Goal: Task Accomplishment & Management: Manage account settings

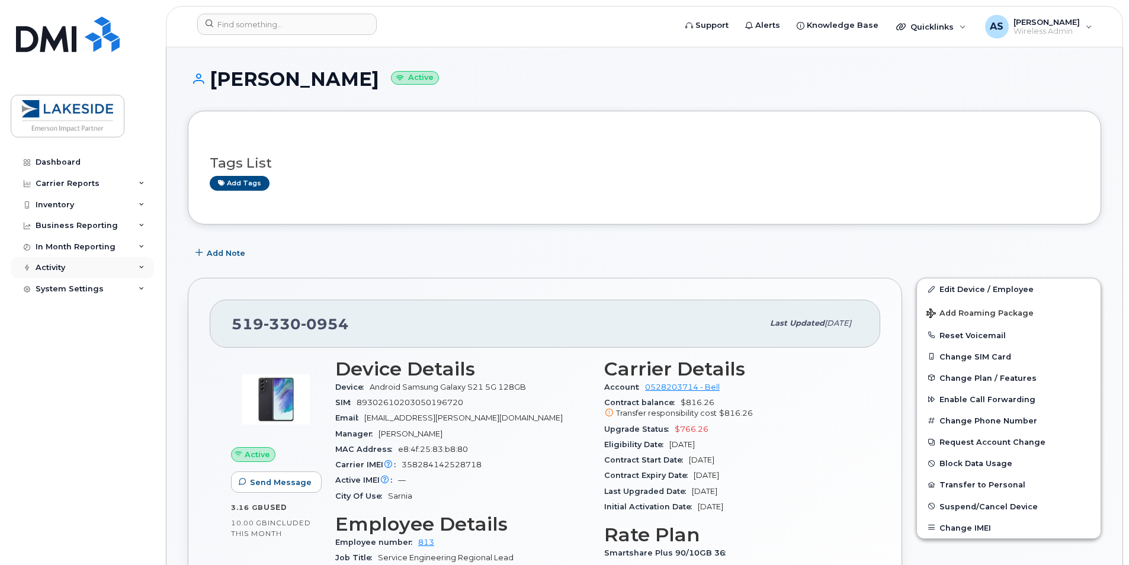
click at [73, 271] on div "Activity" at bounding box center [82, 267] width 143 height 21
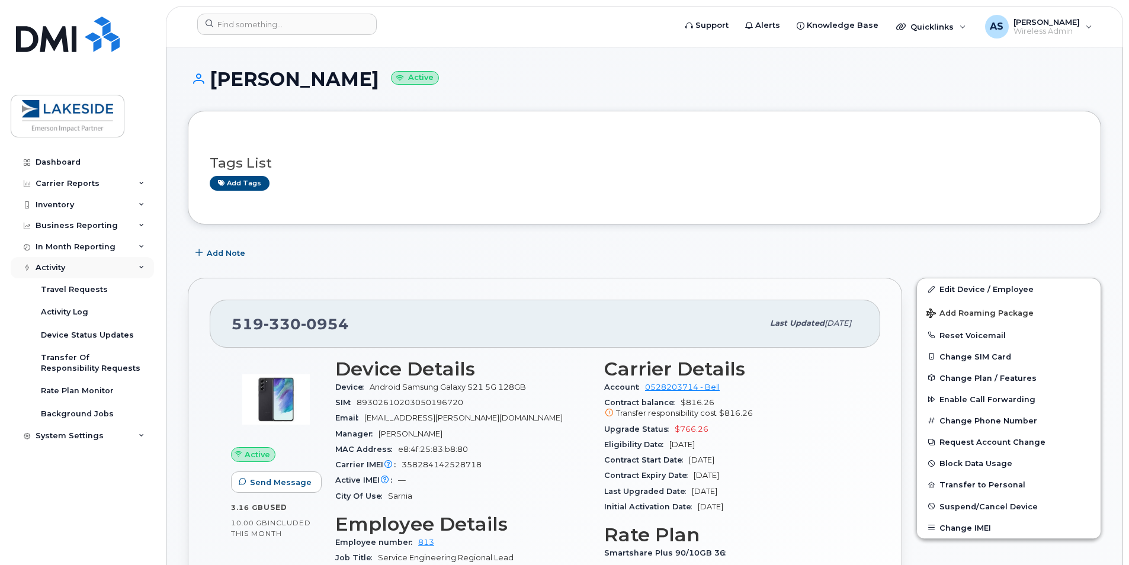
click at [73, 269] on div "Activity" at bounding box center [82, 267] width 143 height 21
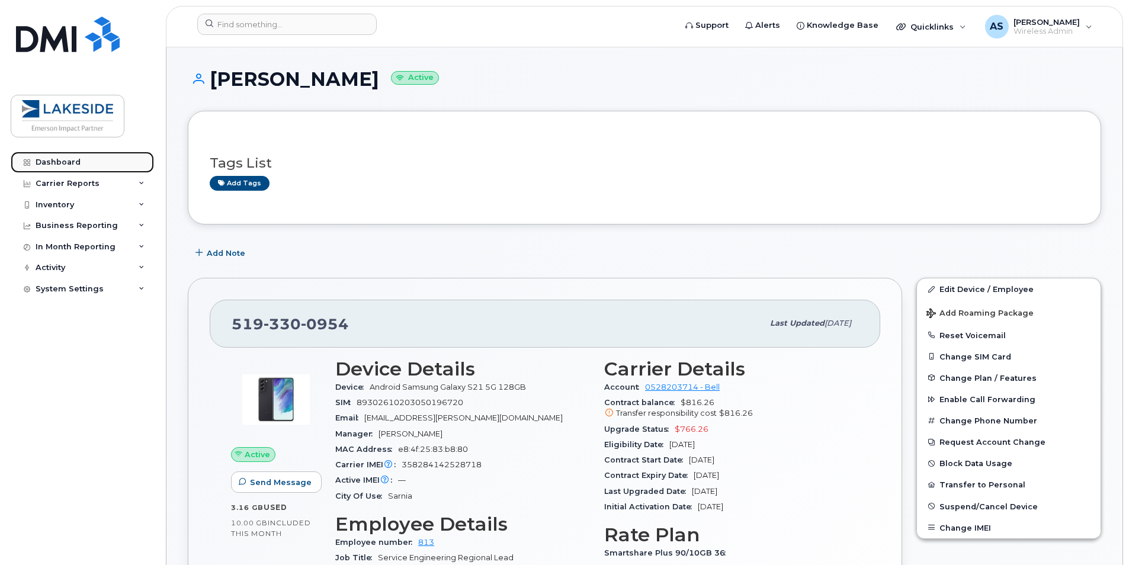
click at [68, 165] on div "Dashboard" at bounding box center [58, 162] width 45 height 9
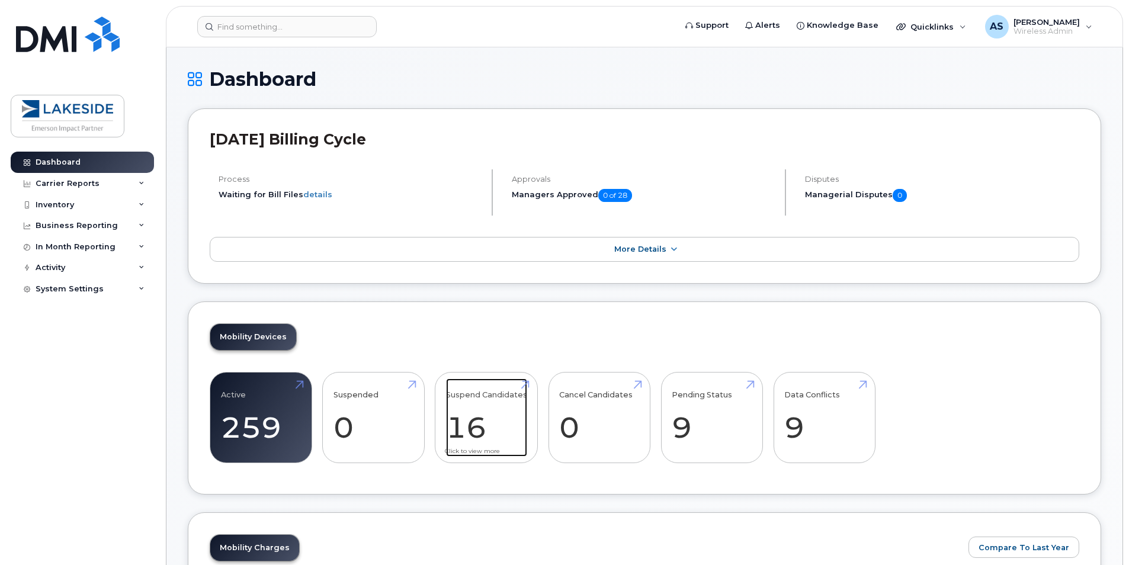
click at [497, 407] on link "Suspend Candidates 16" at bounding box center [486, 418] width 81 height 78
click at [824, 421] on link "Data Conflicts 9" at bounding box center [824, 418] width 80 height 78
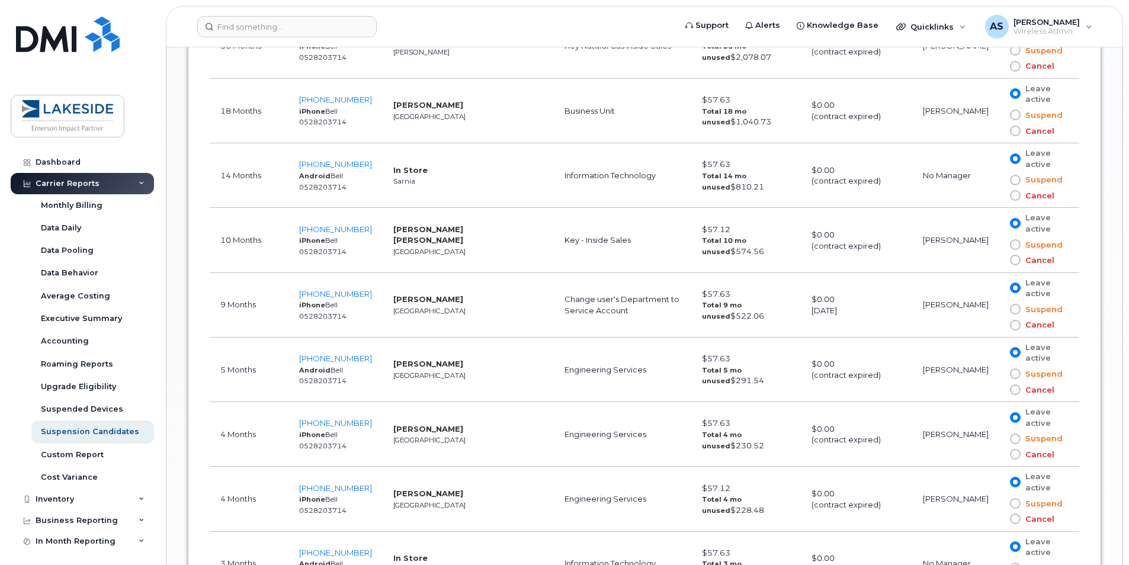
scroll to position [829, 0]
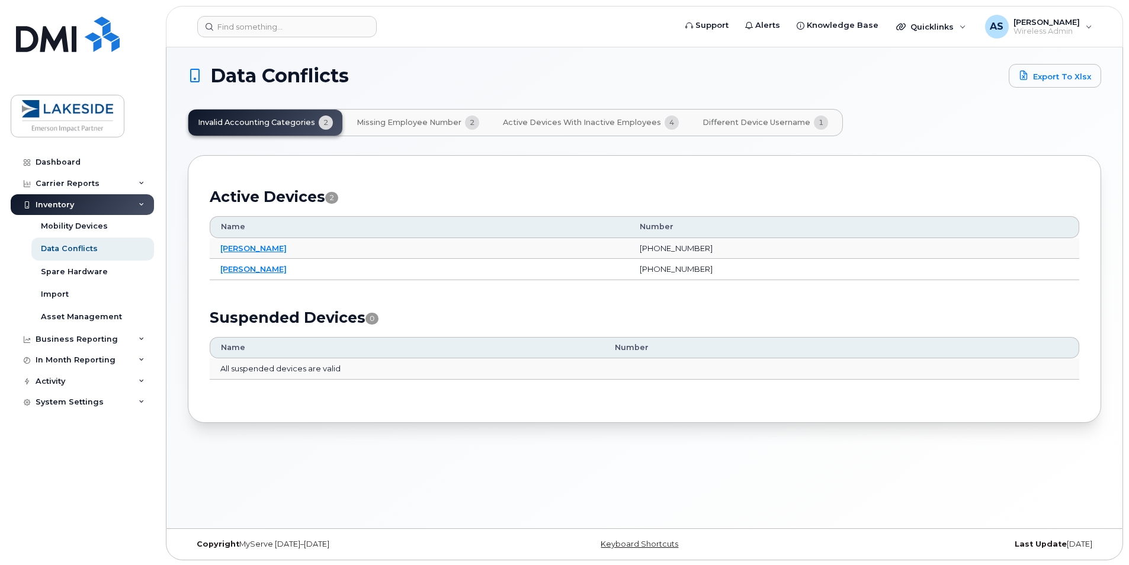
scroll to position [6, 0]
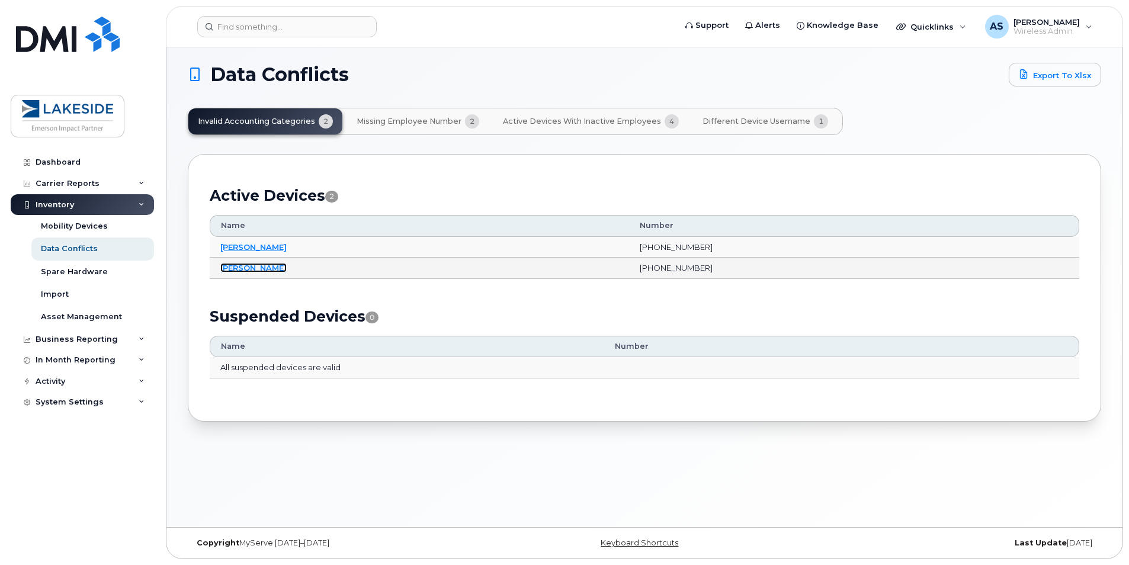
click at [251, 270] on link "Rory Powell" at bounding box center [253, 267] width 66 height 9
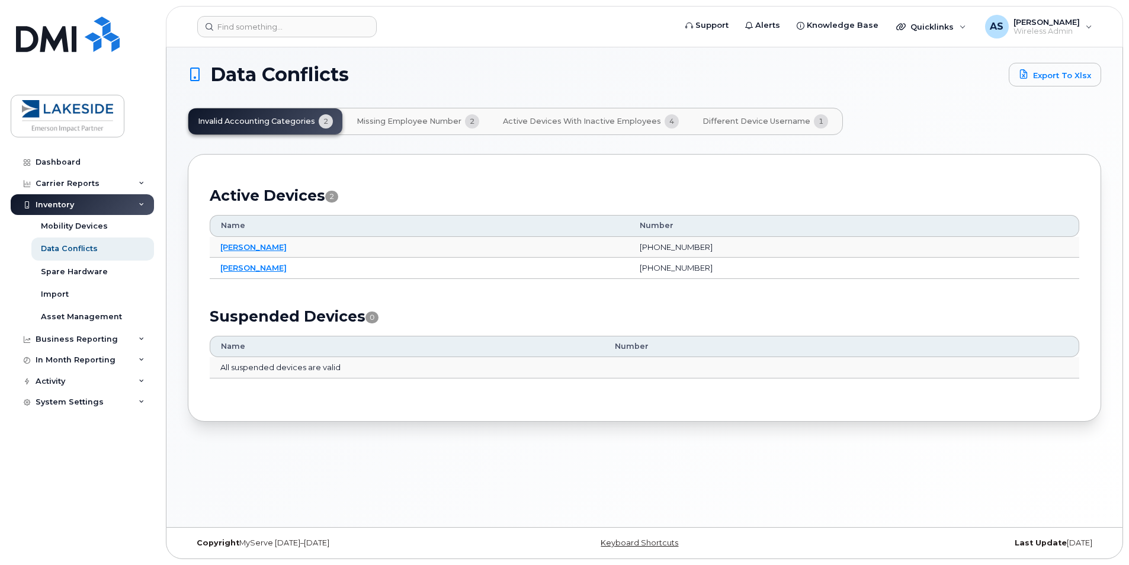
click at [407, 120] on span "Missing Employee Number" at bounding box center [409, 121] width 105 height 9
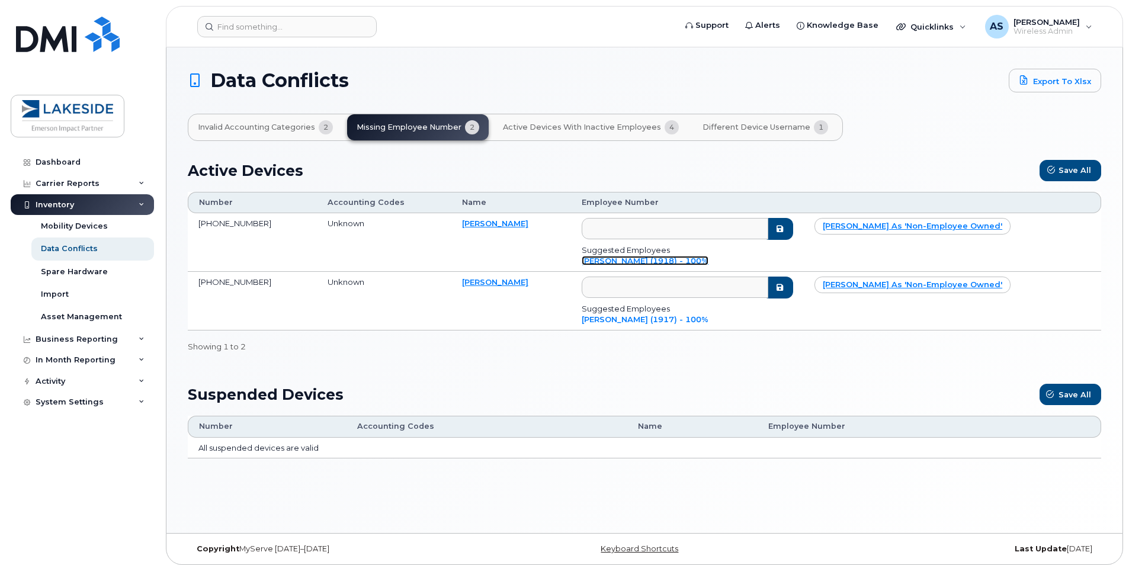
click at [687, 263] on link "Henry Bergsma (1918) - 100%" at bounding box center [645, 260] width 127 height 9
type input "1918"
click at [665, 322] on link "Rory Powell (1917) - 100%" at bounding box center [645, 319] width 127 height 9
type input "1917"
click at [603, 130] on span "Active Devices with Inactive Employees" at bounding box center [582, 127] width 158 height 9
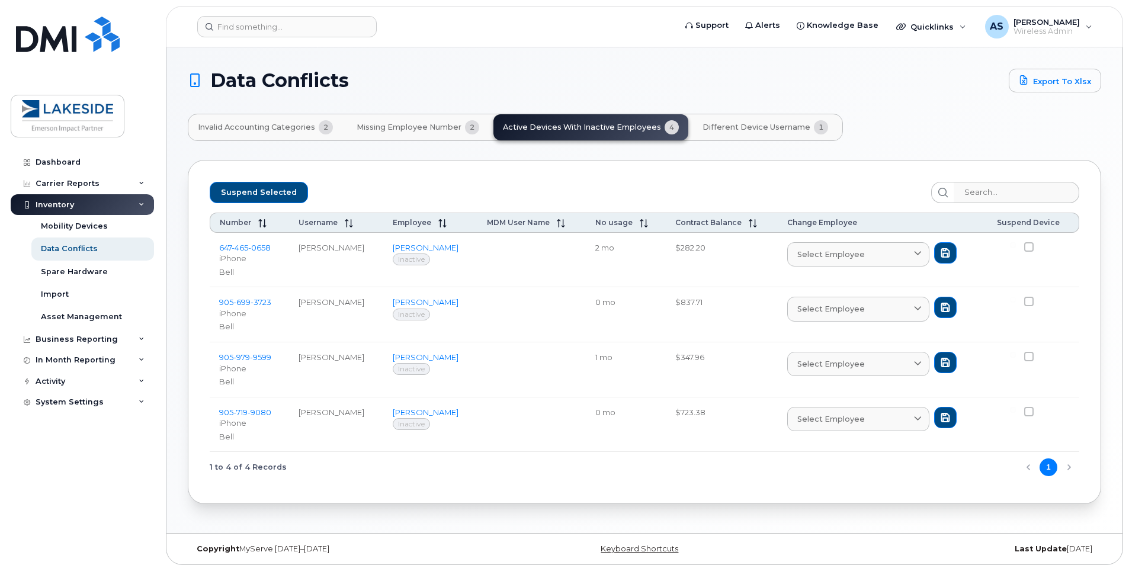
click at [787, 130] on span "Different Device Username" at bounding box center [757, 127] width 108 height 9
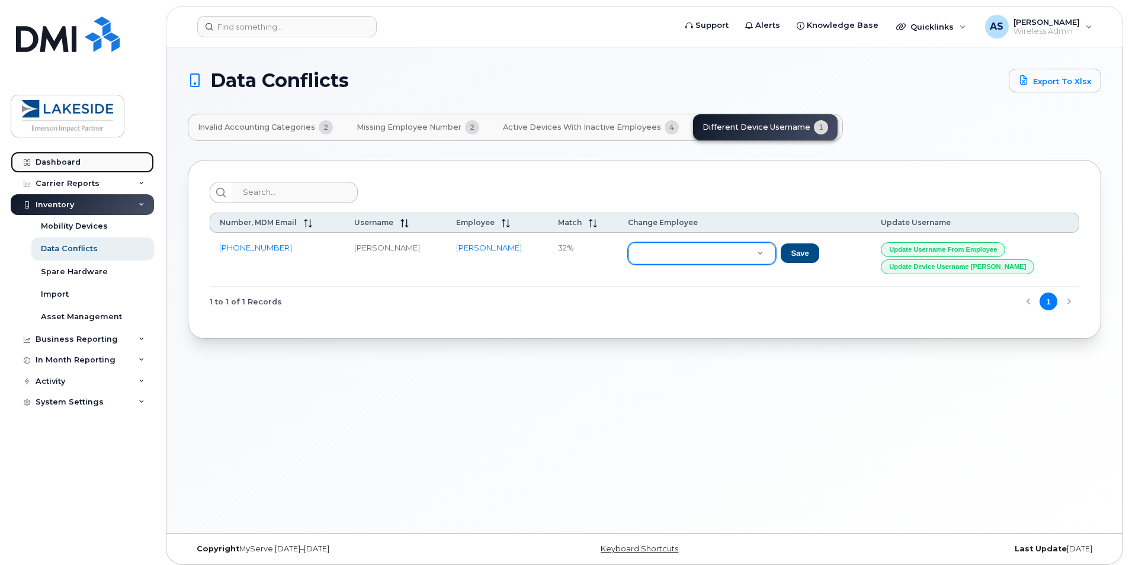
click at [62, 154] on link "Dashboard" at bounding box center [82, 162] width 143 height 21
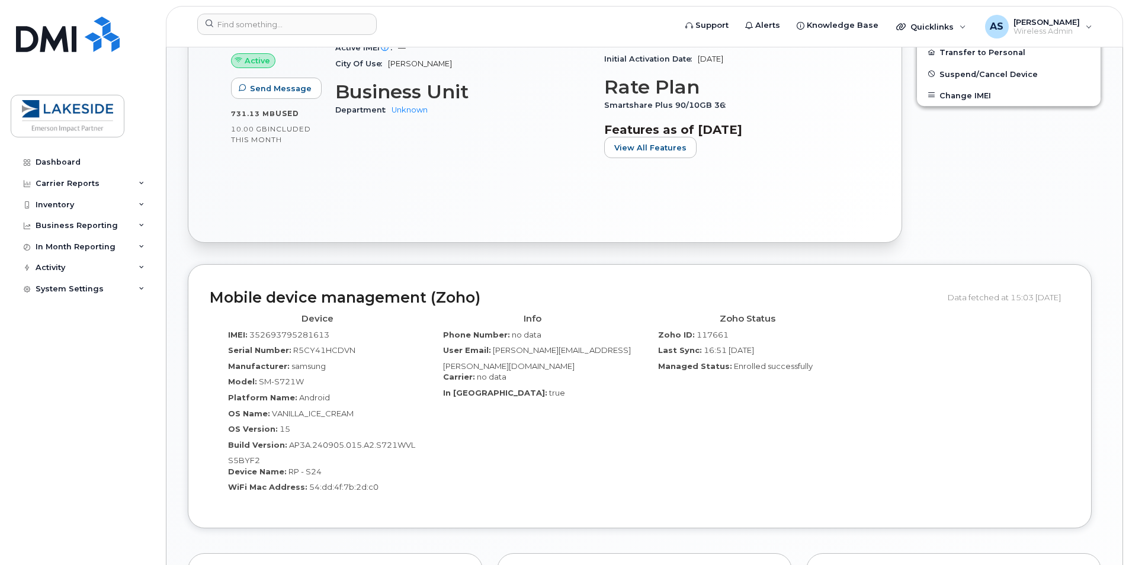
scroll to position [474, 0]
